Goal: Find contact information

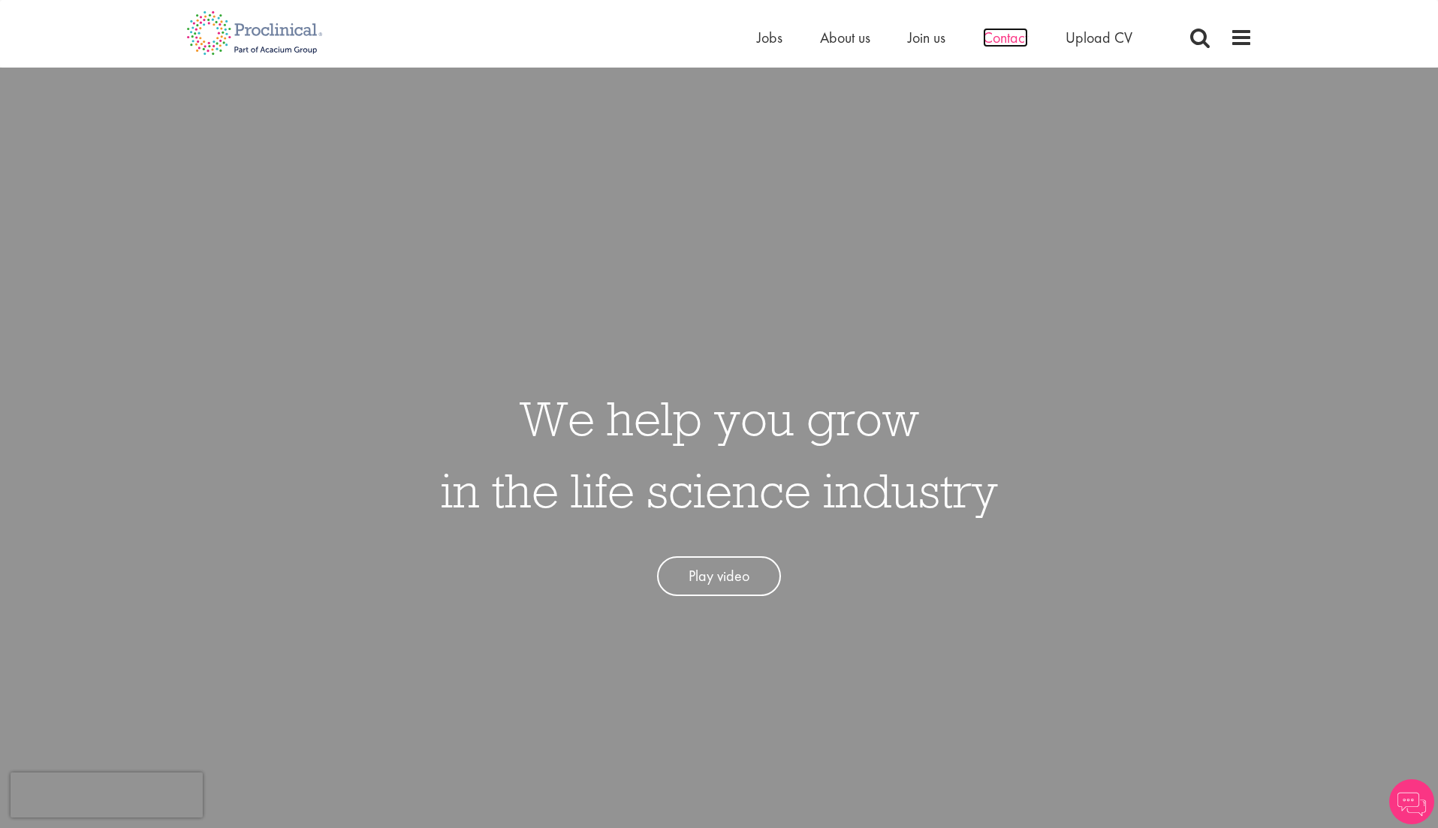
click at [999, 36] on span "Contact" at bounding box center [1005, 38] width 45 height 20
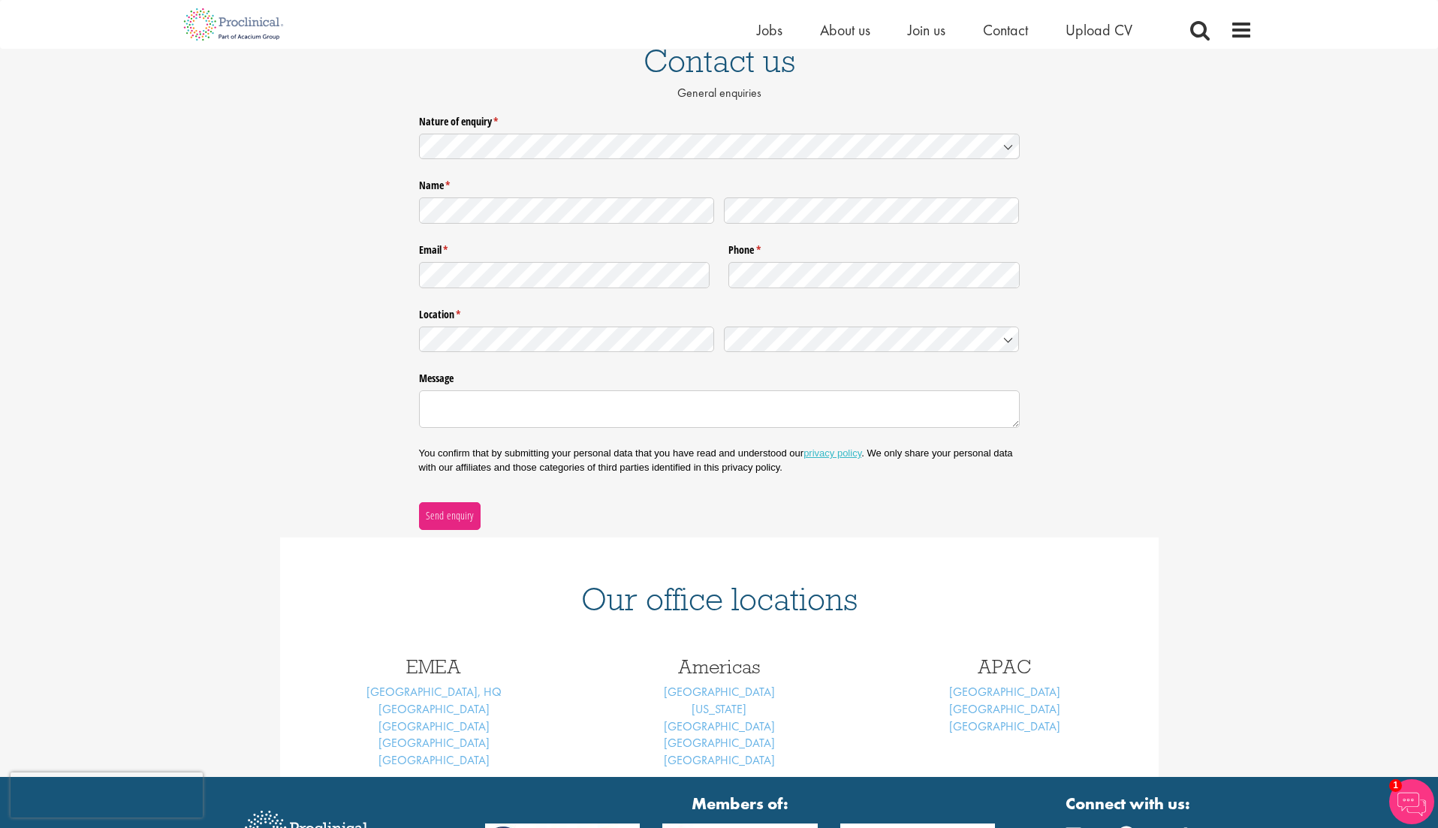
scroll to position [141, 0]
